Goal: Transaction & Acquisition: Download file/media

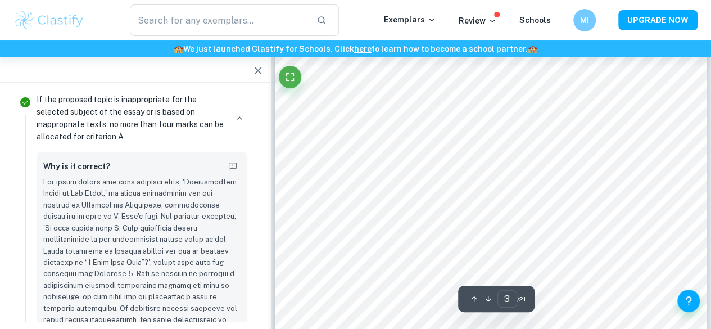
scroll to position [1319, 0]
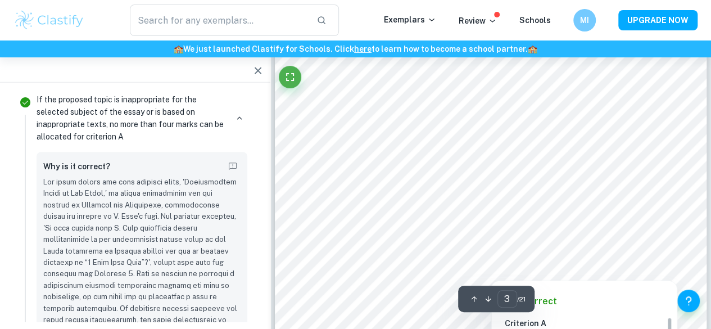
click at [402, 167] on div at bounding box center [497, 162] width 290 height 20
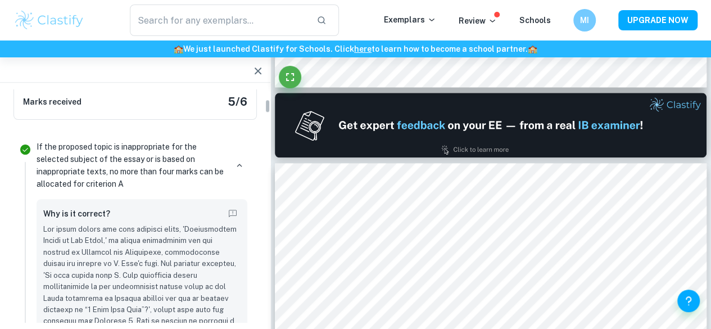
scroll to position [200, 0]
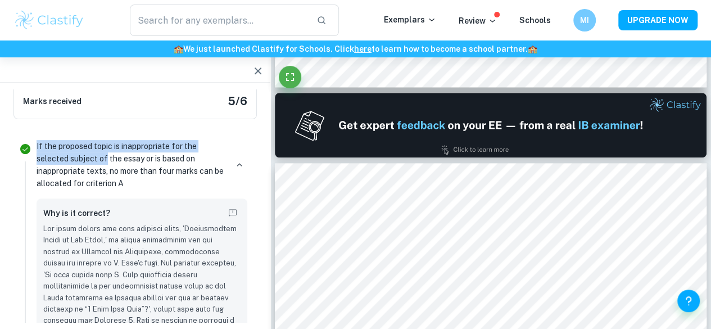
drag, startPoint x: 37, startPoint y: 147, endPoint x: 104, endPoint y: 160, distance: 68.8
click at [104, 160] on p "If the proposed topic is inappropriate for the selected subject of the essay or…" at bounding box center [132, 164] width 190 height 49
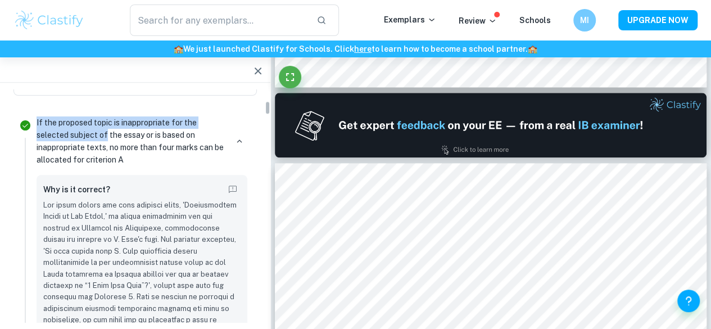
scroll to position [204, 0]
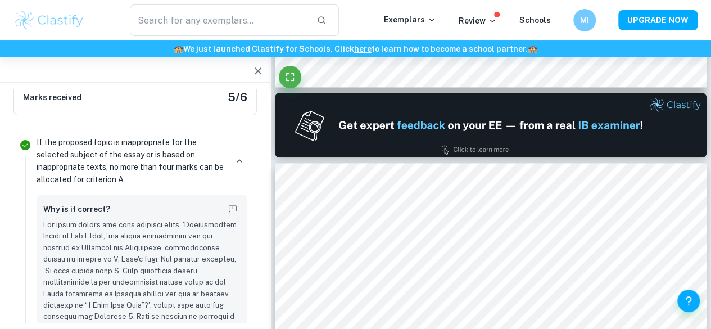
click at [144, 173] on p "If the proposed topic is inappropriate for the selected subject of the essay or…" at bounding box center [132, 160] width 190 height 49
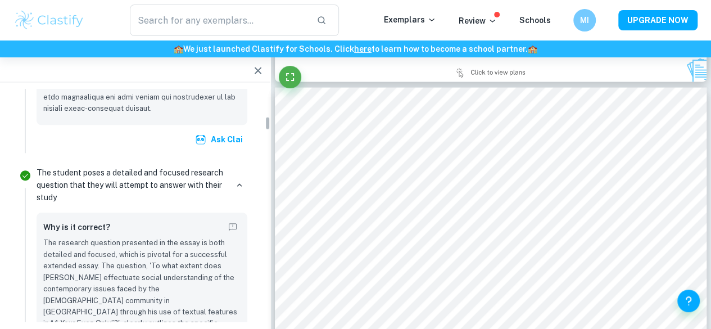
scroll to position [538, 0]
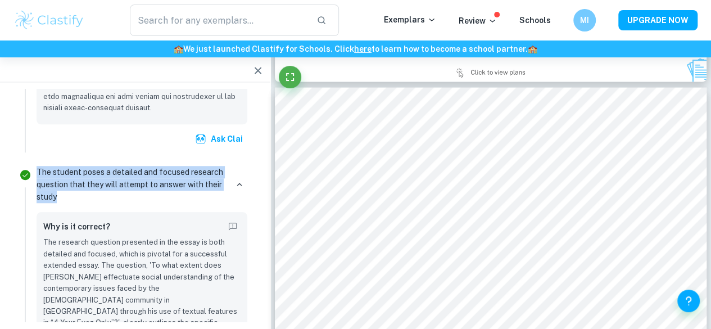
drag, startPoint x: 37, startPoint y: 174, endPoint x: 83, endPoint y: 197, distance: 51.0
click at [83, 197] on p "The student poses a detailed and focused research question that they will attem…" at bounding box center [132, 184] width 190 height 37
copy p "The student poses a detailed and focused research question that they will attem…"
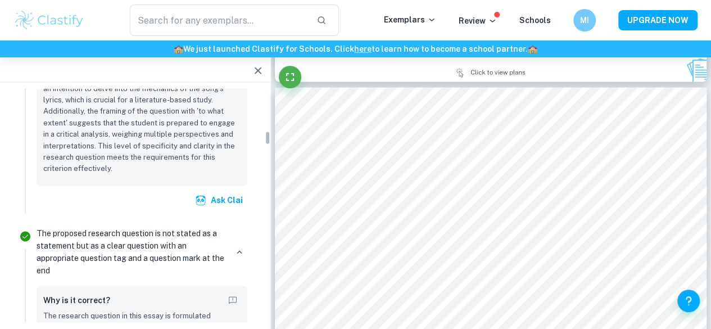
scroll to position [830, 0]
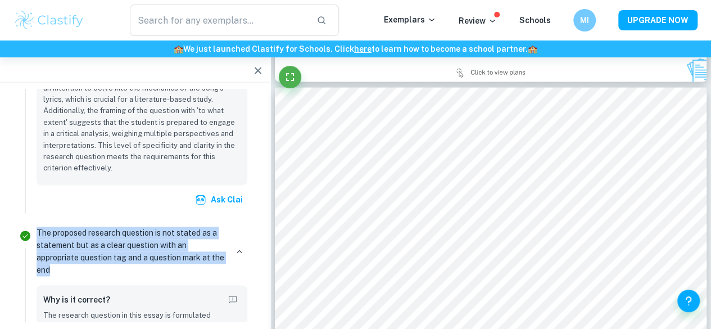
drag, startPoint x: 37, startPoint y: 208, endPoint x: 84, endPoint y: 247, distance: 60.7
click at [84, 247] on p "The proposed research question is not stated as a statement but as a clear ques…" at bounding box center [132, 251] width 190 height 49
copy p "The proposed research question is not stated as a statement but as a clear ques…"
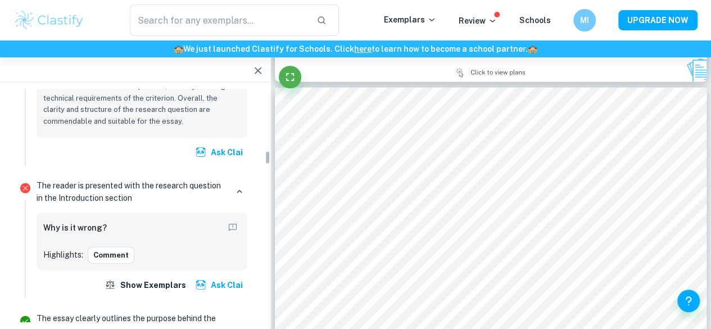
scroll to position [1222, 0]
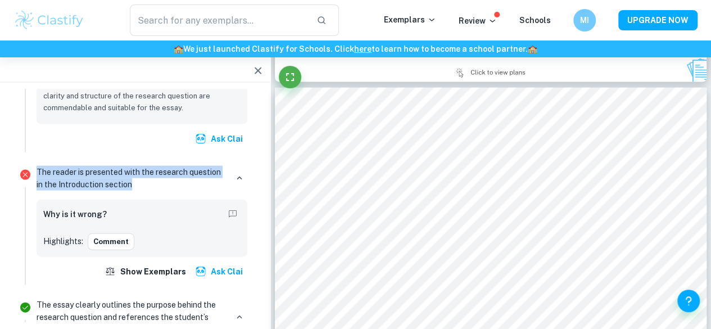
drag, startPoint x: 37, startPoint y: 137, endPoint x: 163, endPoint y: 148, distance: 127.0
click at [163, 166] on p "The reader is presented with the research question in the Introduction section" at bounding box center [132, 178] width 190 height 25
copy p "The reader is presented with the research question in the Introduction section"
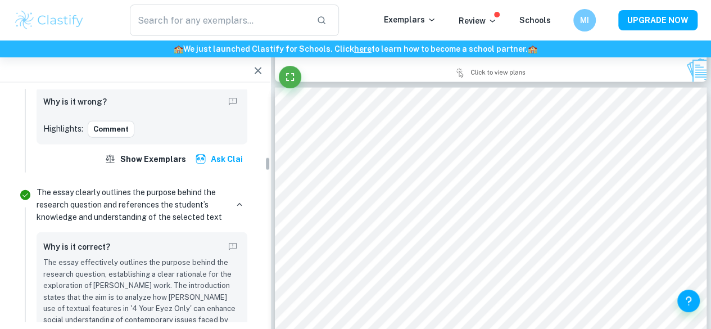
scroll to position [1338, 0]
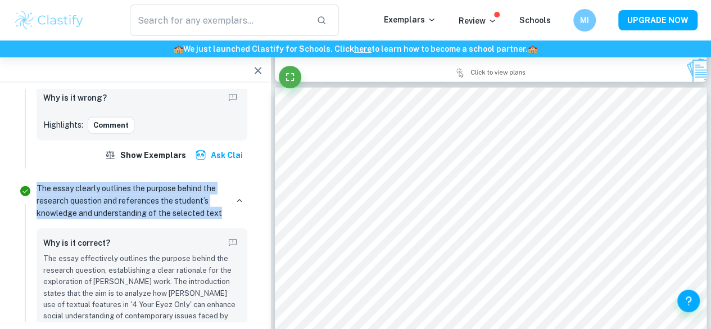
drag, startPoint x: 37, startPoint y: 152, endPoint x: 222, endPoint y: 180, distance: 187.5
click at [222, 182] on p "The essay clearly outlines the purpose behind the research question and referen…" at bounding box center [132, 200] width 190 height 37
copy p "The essay clearly outlines the purpose behind the research question and referen…"
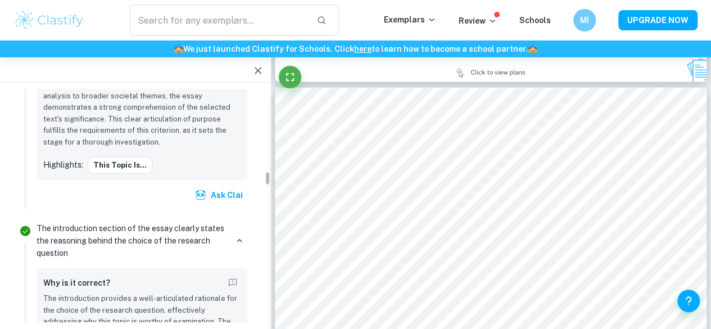
scroll to position [1629, 0]
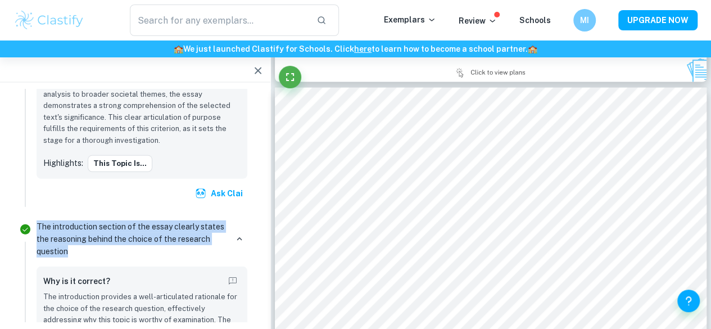
drag, startPoint x: 38, startPoint y: 178, endPoint x: 99, endPoint y: 207, distance: 67.3
click at [99, 220] on p "The introduction section of the essay clearly states the reasoning behind the c…" at bounding box center [132, 238] width 190 height 37
copy p "The introduction section of the essay clearly states the reasoning behind the c…"
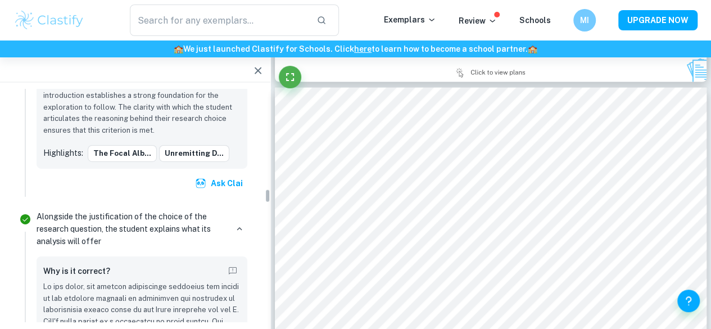
scroll to position [1969, 0]
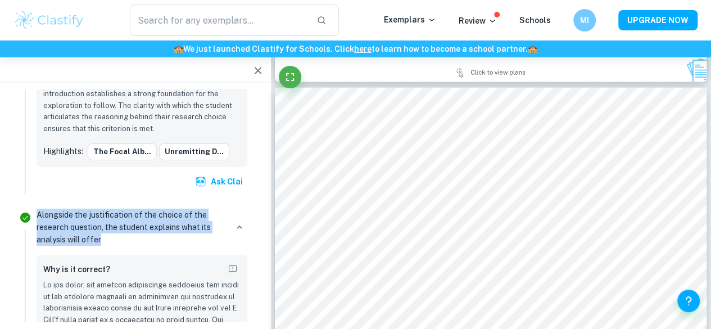
drag, startPoint x: 37, startPoint y: 154, endPoint x: 123, endPoint y: 176, distance: 89.3
click at [123, 208] on p "Alongside the justification of the choice of the research question, the student…" at bounding box center [132, 226] width 190 height 37
copy p "Alongside the justification of the choice of the research question, the student…"
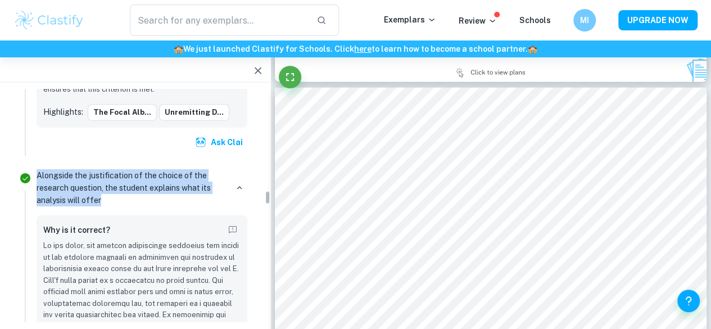
scroll to position [2009, 0]
copy p "Alongside the justification of the choice of the research question, the student…"
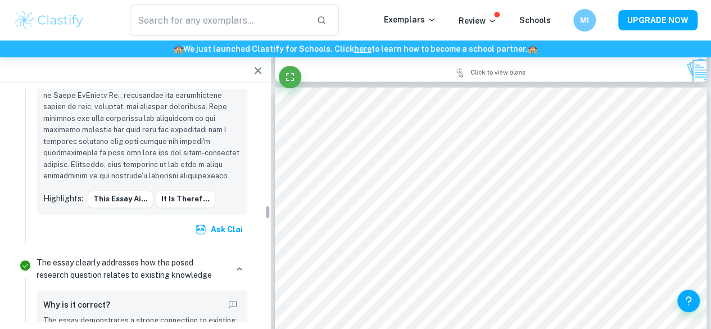
scroll to position [2307, 0]
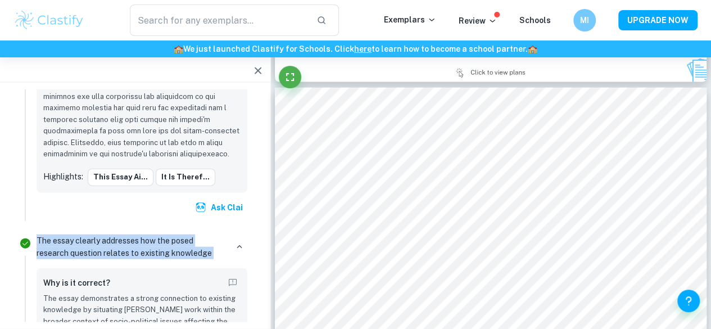
drag, startPoint x: 37, startPoint y: 179, endPoint x: 233, endPoint y: 193, distance: 196.0
click at [233, 234] on div "The essay clearly addresses how the posed research question relates to existing…" at bounding box center [142, 246] width 211 height 25
copy div "The essay clearly addresses how the posed research question relates to existing…"
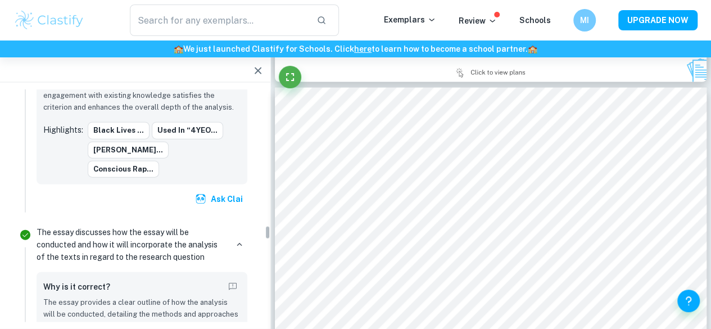
scroll to position [2695, 0]
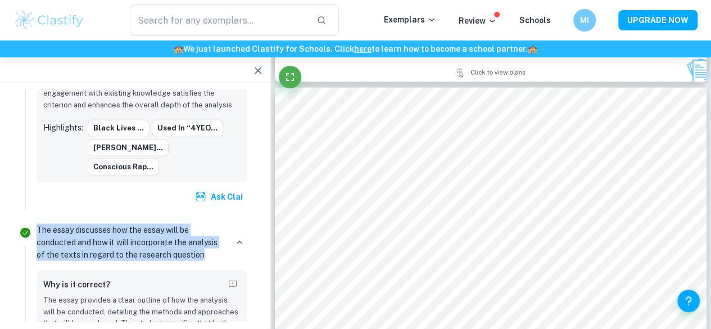
drag, startPoint x: 37, startPoint y: 135, endPoint x: 227, endPoint y: 161, distance: 191.6
click at [227, 224] on div "The essay discusses how the essay will be conducted and how it will incorporate…" at bounding box center [142, 242] width 211 height 37
copy p "The essay discusses how the essay will be conducted and how it will incorporate…"
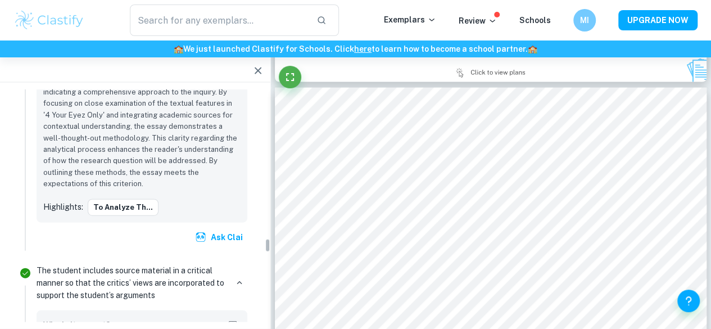
scroll to position [2950, 0]
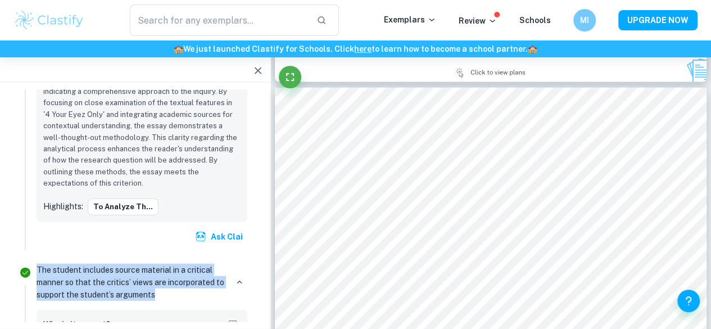
drag, startPoint x: 38, startPoint y: 175, endPoint x: 171, endPoint y: 204, distance: 135.8
click at [171, 263] on p "The student includes source material in a critical manner so that the critics’ …" at bounding box center [132, 281] width 190 height 37
copy p "The student includes source material in a critical manner so that the critics’ …"
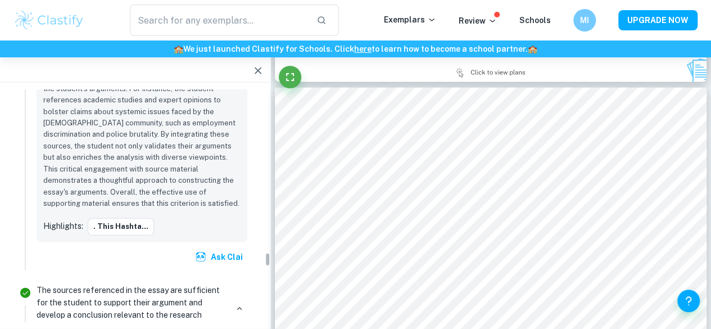
scroll to position [3233, 0]
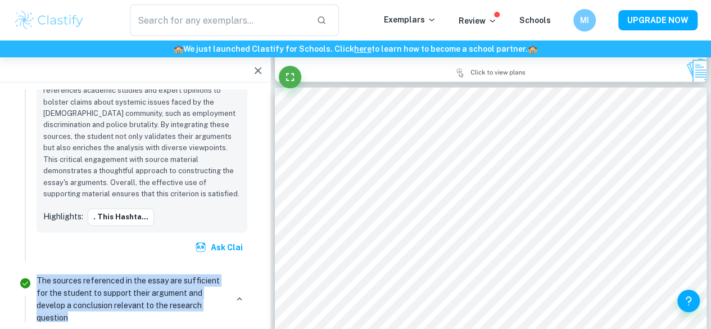
drag, startPoint x: 37, startPoint y: 187, endPoint x: 93, endPoint y: 223, distance: 66.7
click at [93, 274] on p "The sources referenced in the essay are sufficient for the student to support t…" at bounding box center [132, 298] width 190 height 49
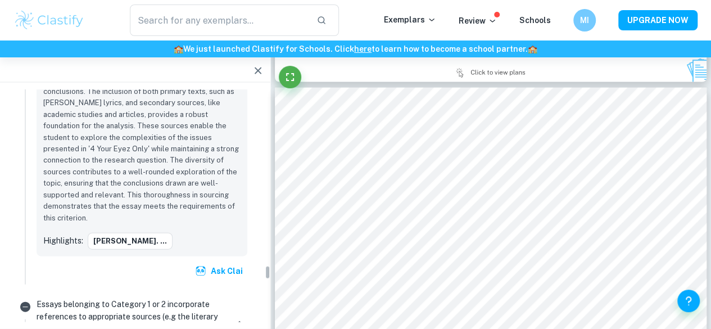
scroll to position [3557, 0]
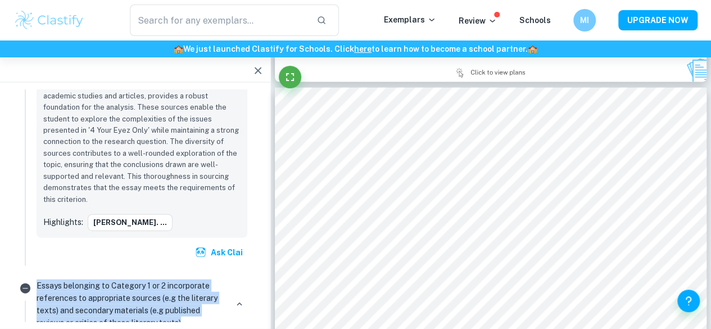
drag, startPoint x: 37, startPoint y: 176, endPoint x: 194, endPoint y: 216, distance: 162.8
click at [194, 279] on p "Essays belonging to Category 1 or 2 incorporate references to appropriate sourc…" at bounding box center [132, 303] width 190 height 49
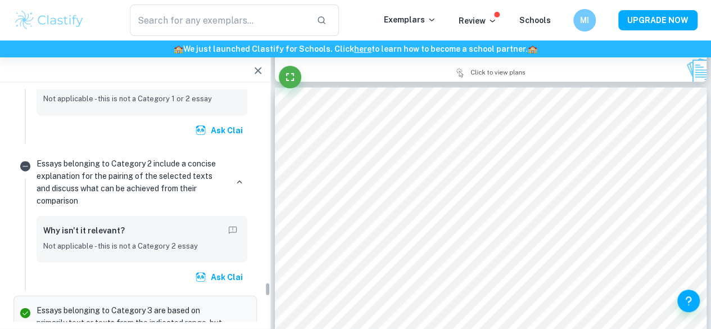
scroll to position [3830, 0]
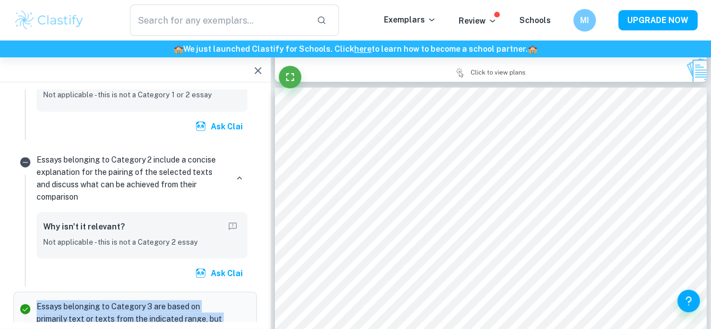
drag, startPoint x: 35, startPoint y: 187, endPoint x: 124, endPoint y: 246, distance: 106.6
click at [81, 300] on p "Essays belonging to Category 3 are based on primarily text or texts from the in…" at bounding box center [132, 331] width 190 height 62
drag, startPoint x: 81, startPoint y: 236, endPoint x: 34, endPoint y: 186, distance: 68.4
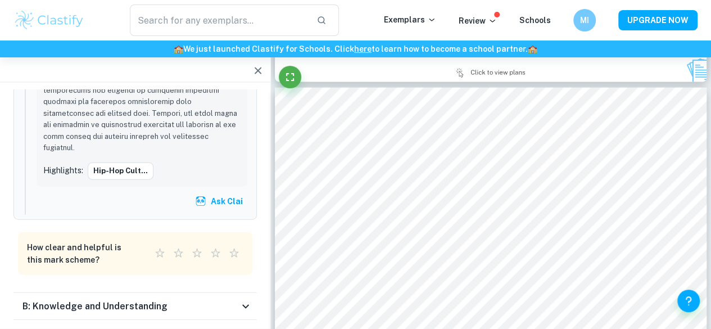
scroll to position [4325, 0]
click at [237, 299] on div "B: Knowledge and Understanding" at bounding box center [130, 305] width 216 height 13
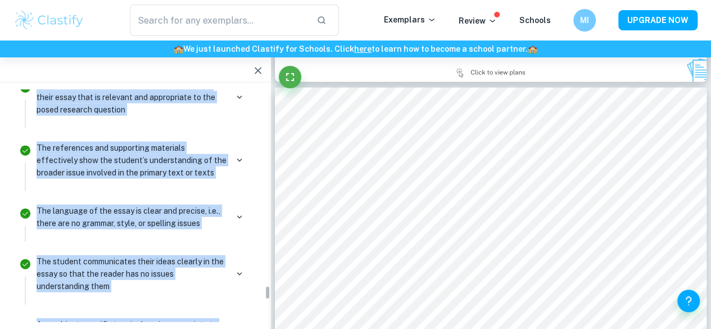
scroll to position [4720, 0]
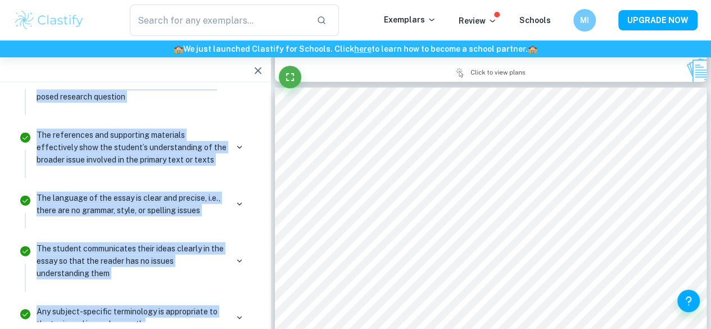
drag, startPoint x: 37, startPoint y: 188, endPoint x: 174, endPoint y: 186, distance: 137.1
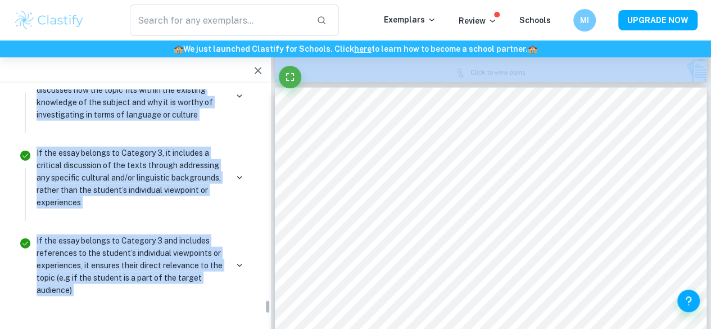
scroll to position [5235, 0]
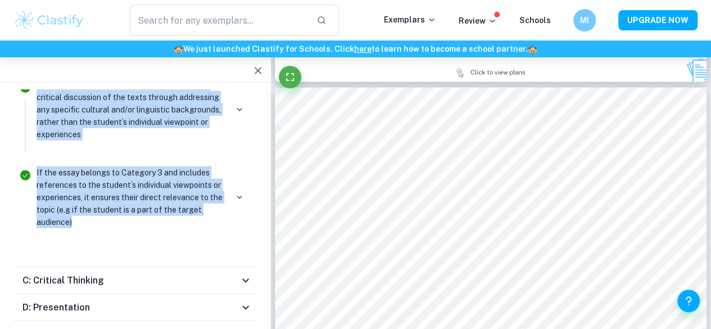
drag, startPoint x: 37, startPoint y: 221, endPoint x: 98, endPoint y: 108, distance: 128.7
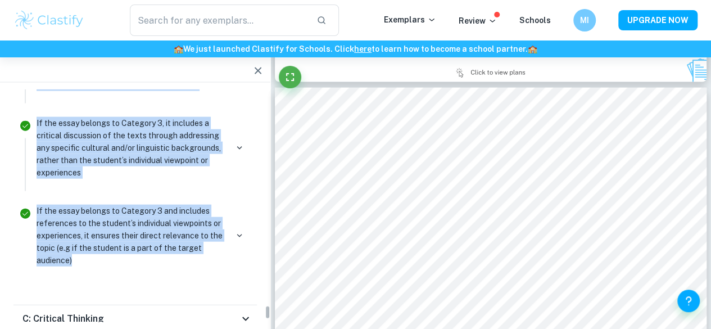
scroll to position [5198, 0]
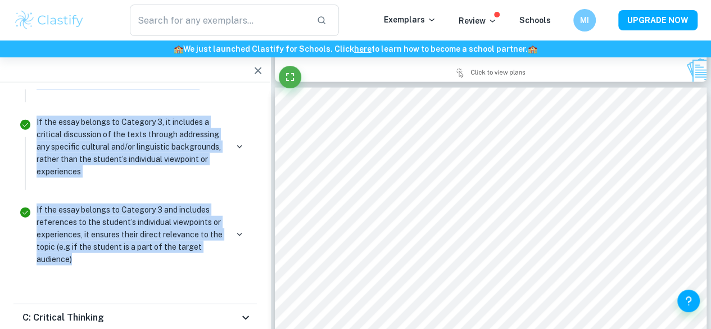
click at [183, 311] on div "C: Critical Thinking" at bounding box center [130, 317] width 216 height 13
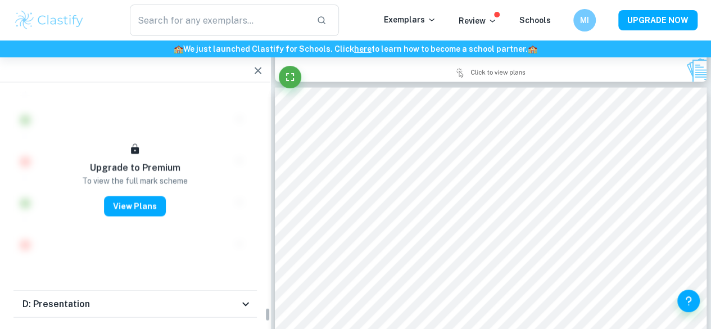
scroll to position [5654, 0]
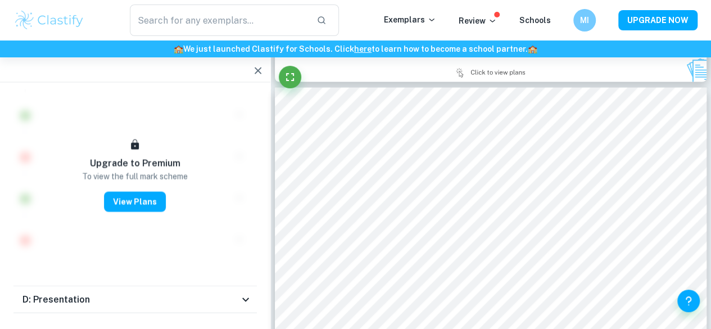
click at [201, 293] on div "D: Presentation" at bounding box center [130, 299] width 216 height 13
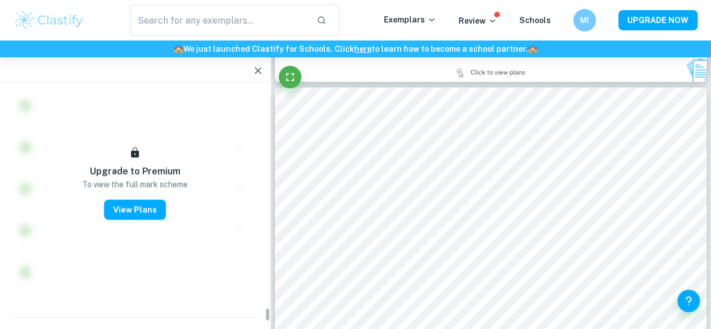
scroll to position [6144, 0]
click at [202, 324] on div "E: Engagement" at bounding box center [130, 330] width 216 height 13
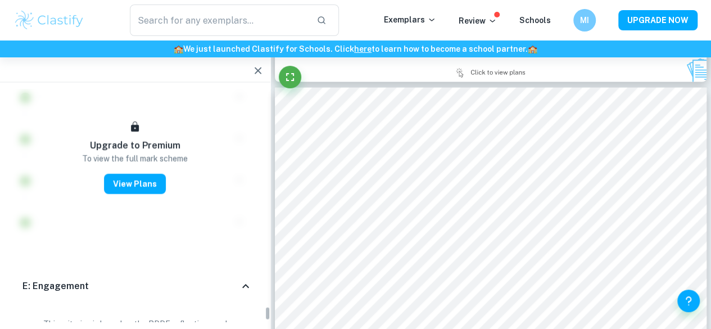
scroll to position [6191, 0]
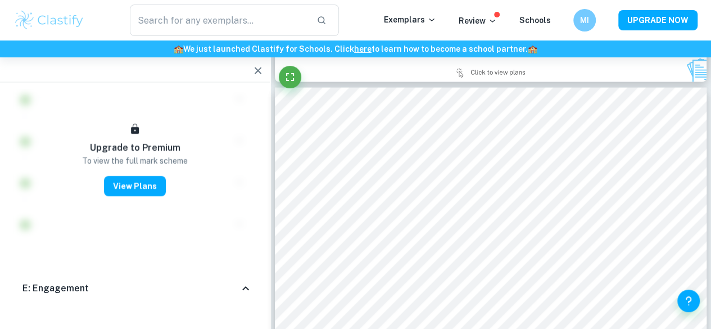
click at [228, 270] on div "E: Engagement" at bounding box center [134, 288] width 243 height 36
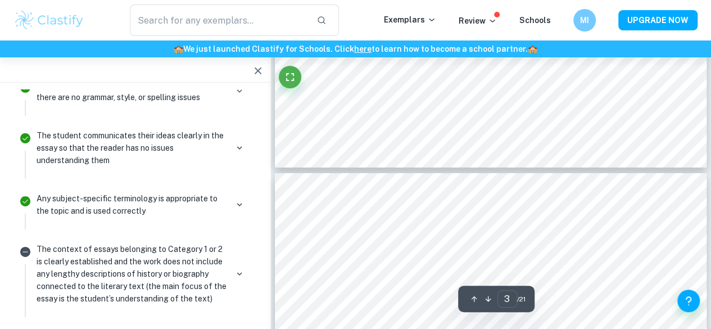
scroll to position [1727, 0]
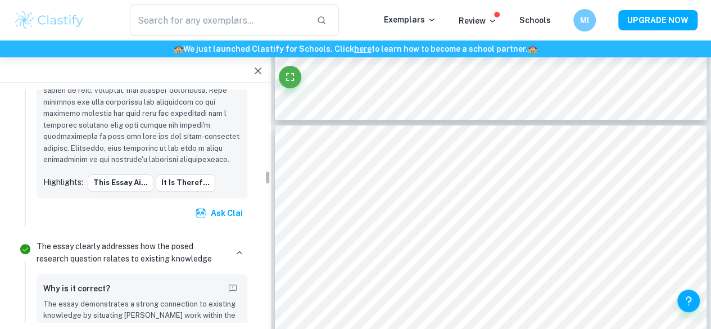
scroll to position [2218, 0]
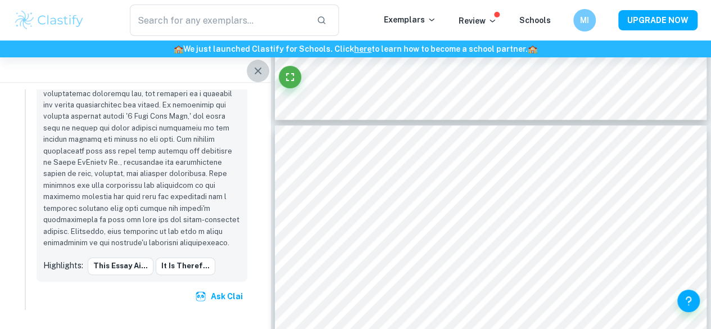
click at [250, 72] on button "button" at bounding box center [258, 71] width 22 height 22
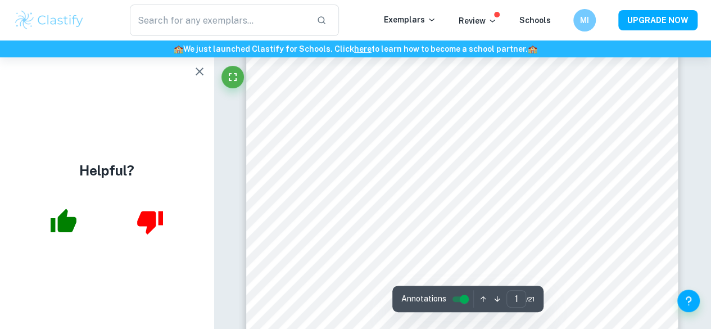
scroll to position [202, 0]
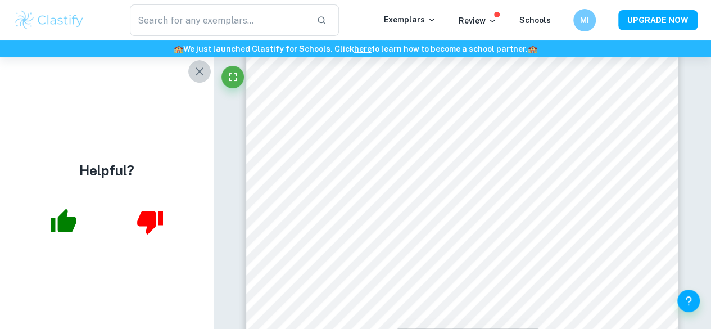
click at [196, 69] on icon "button" at bounding box center [199, 71] width 13 height 13
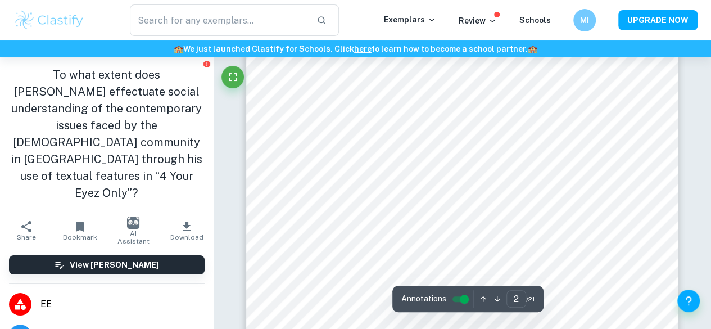
scroll to position [840, 0]
click at [171, 233] on span "Download" at bounding box center [186, 237] width 33 height 8
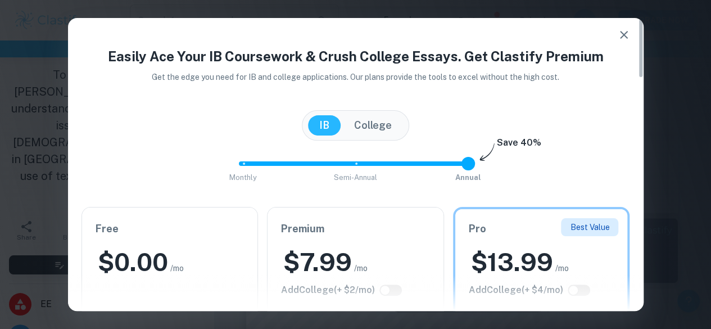
scroll to position [406, 0]
click at [622, 35] on icon "button" at bounding box center [624, 35] width 8 height 8
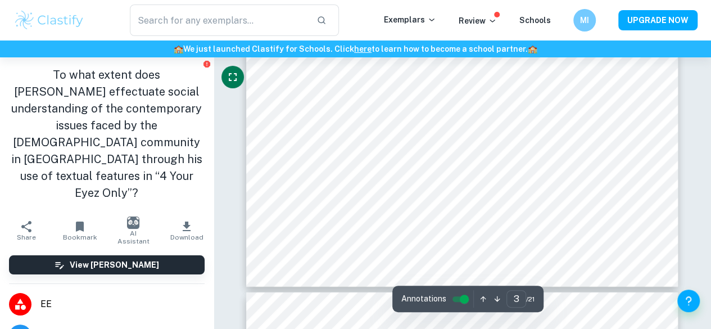
scroll to position [1608, 0]
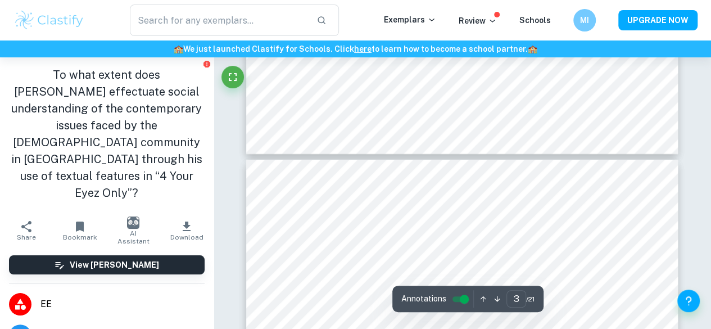
type input "4"
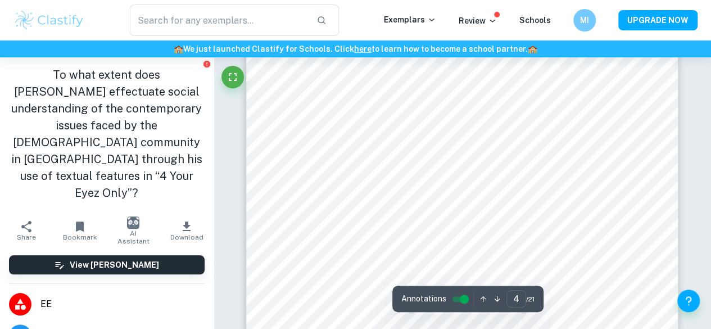
scroll to position [2060, 0]
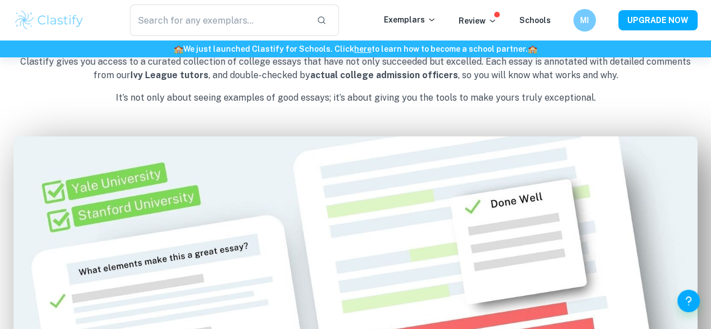
scroll to position [492, 0]
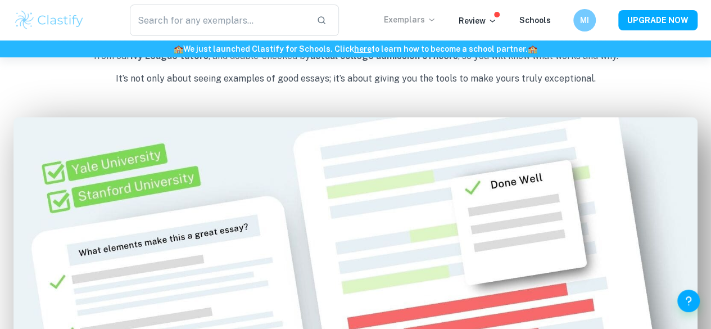
click at [396, 23] on p "Exemplars" at bounding box center [410, 19] width 52 height 12
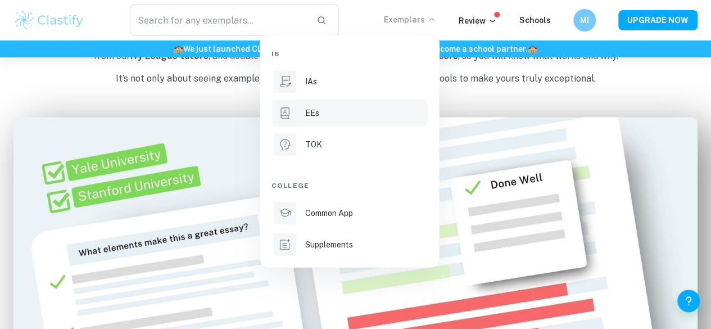
click at [296, 108] on li "EEs" at bounding box center [349, 112] width 156 height 27
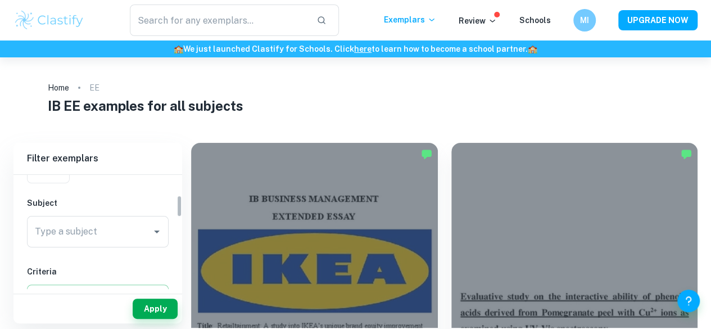
scroll to position [107, 0]
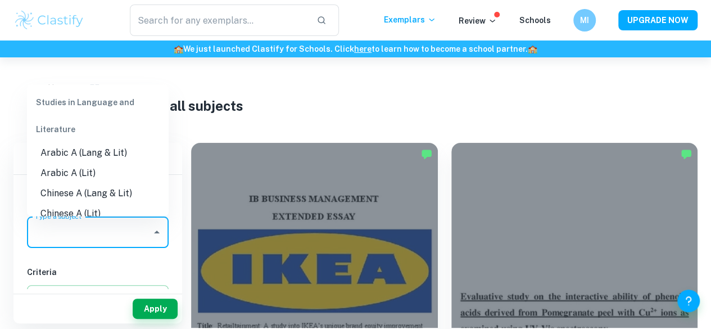
click at [124, 234] on input "Type a subject" at bounding box center [89, 231] width 115 height 21
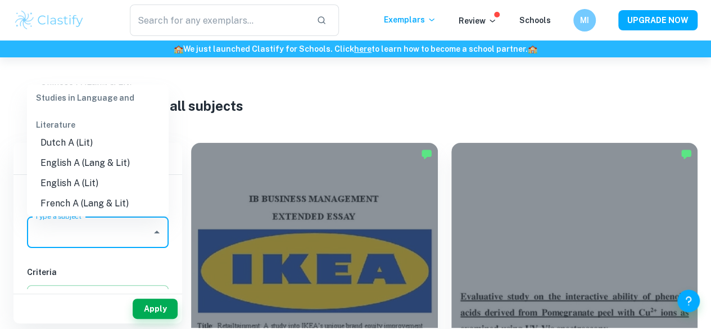
scroll to position [119, 0]
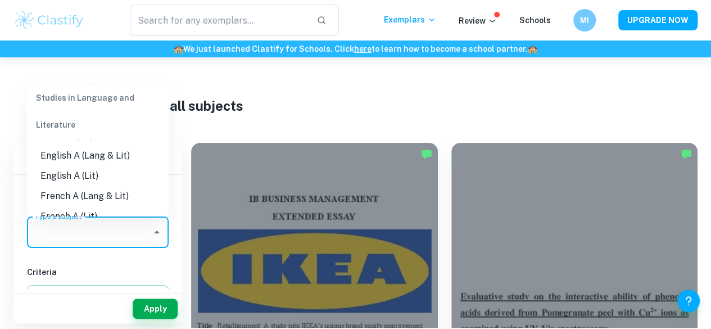
click at [73, 161] on li "English A (Lang & Lit)" at bounding box center [98, 156] width 142 height 20
type input "English A (Lang & Lit)"
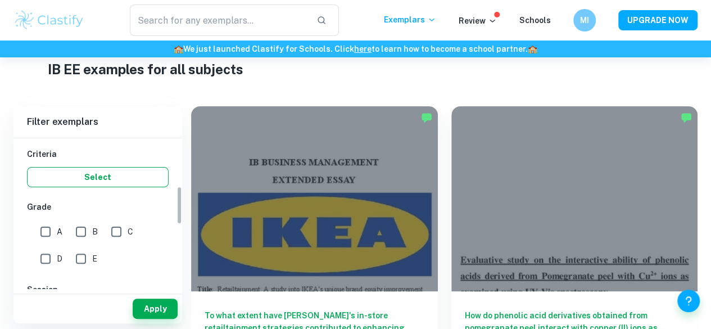
scroll to position [189, 0]
click at [47, 225] on input "A" at bounding box center [45, 231] width 22 height 22
checkbox input "true"
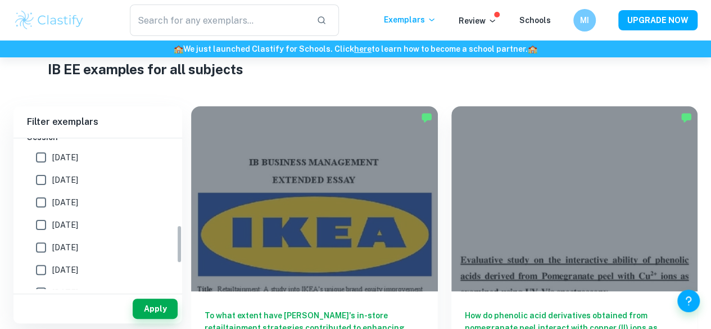
scroll to position [340, 0]
click at [43, 163] on input "[DATE]" at bounding box center [41, 158] width 22 height 22
checkbox input "true"
click at [44, 179] on input "[DATE]" at bounding box center [41, 180] width 22 height 22
checkbox input "true"
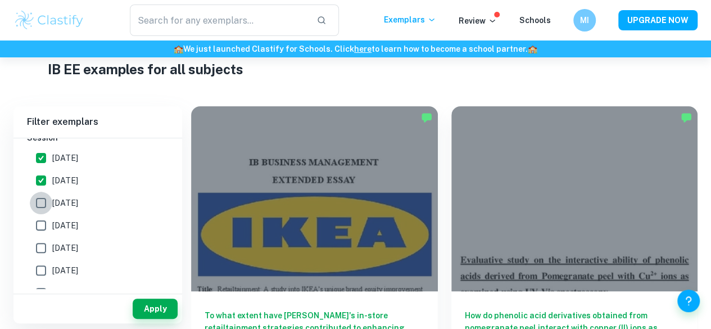
click at [45, 205] on input "[DATE]" at bounding box center [41, 203] width 22 height 22
checkbox input "true"
click at [42, 230] on input "[DATE]" at bounding box center [41, 225] width 22 height 22
checkbox input "true"
click at [44, 247] on input "[DATE]" at bounding box center [41, 248] width 22 height 22
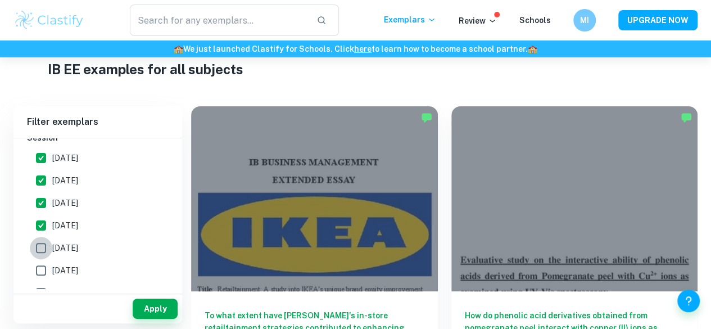
checkbox input "true"
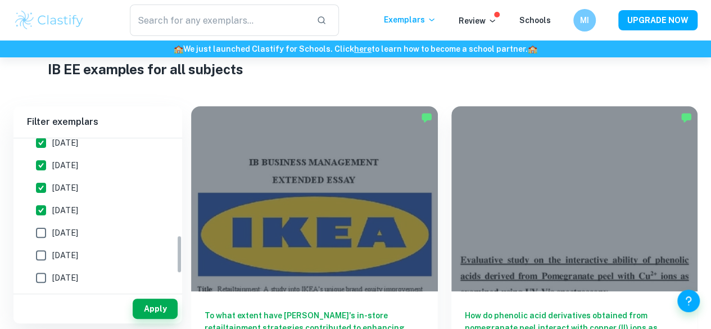
scroll to position [380, 0]
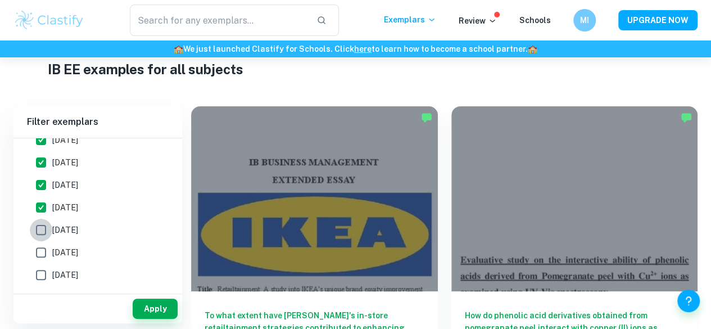
click at [42, 229] on input "[DATE]" at bounding box center [41, 230] width 22 height 22
checkbox input "true"
click at [148, 313] on button "Apply" at bounding box center [155, 308] width 45 height 20
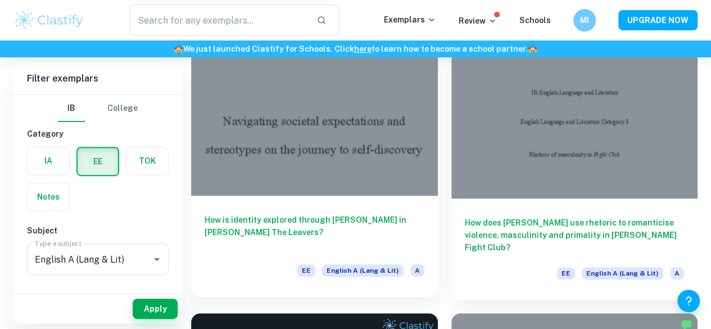
scroll to position [130, 0]
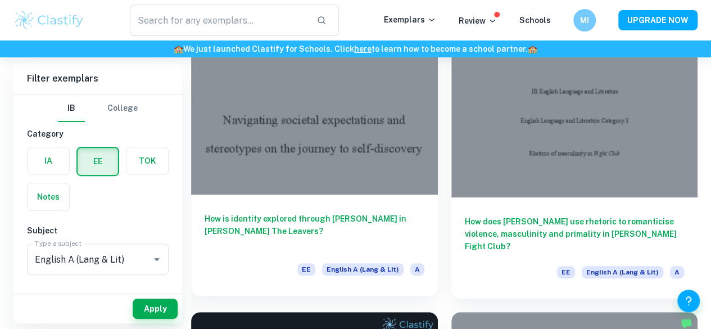
click at [279, 212] on h6 "How is identity explored through [PERSON_NAME] in [PERSON_NAME] The Leavers?" at bounding box center [315, 230] width 220 height 37
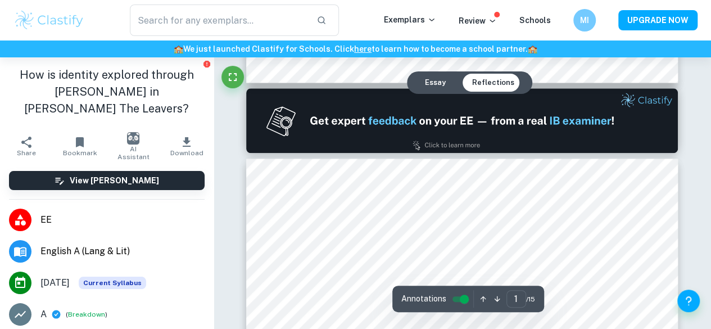
type input "2"
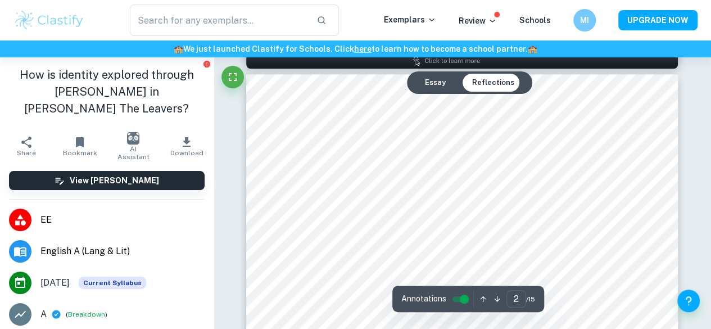
scroll to position [680, 0]
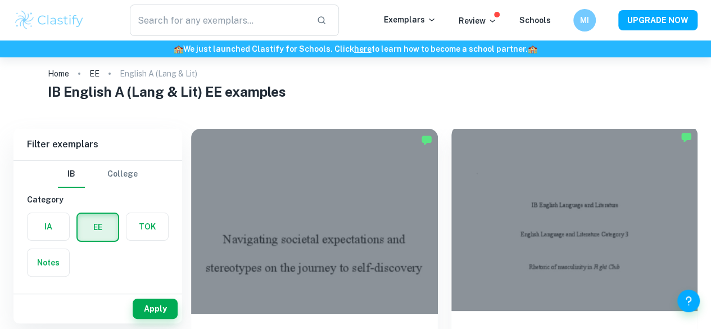
scroll to position [15, 0]
click at [512, 164] on div at bounding box center [574, 217] width 247 height 185
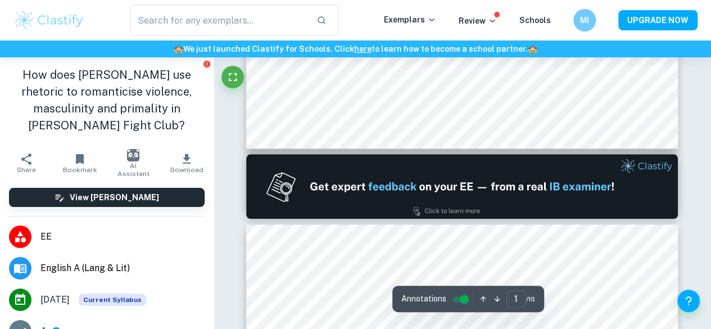
type input "2"
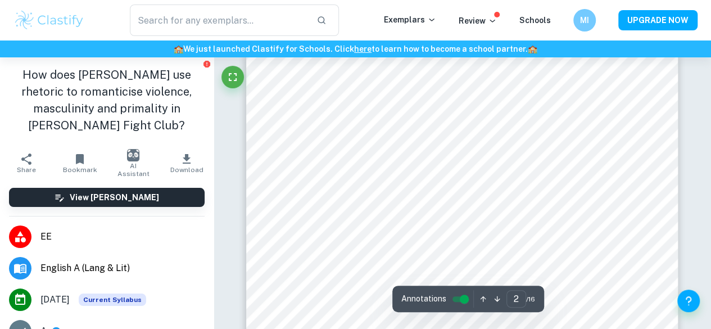
scroll to position [654, 0]
